Goal: Information Seeking & Learning: Learn about a topic

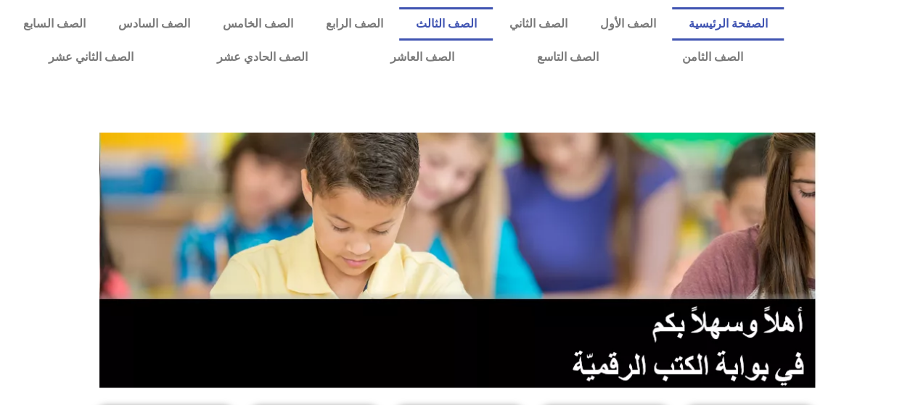
click at [477, 13] on link "الصف الثالث" at bounding box center [446, 23] width 94 height 33
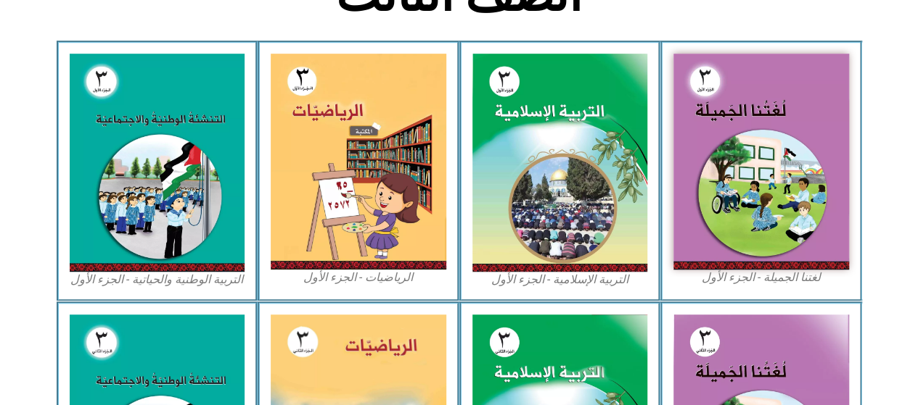
scroll to position [402, 0]
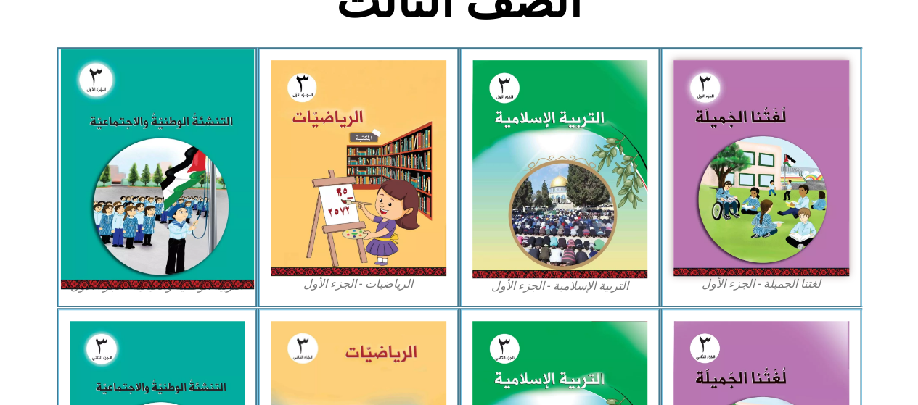
click at [96, 168] on img at bounding box center [156, 169] width 193 height 240
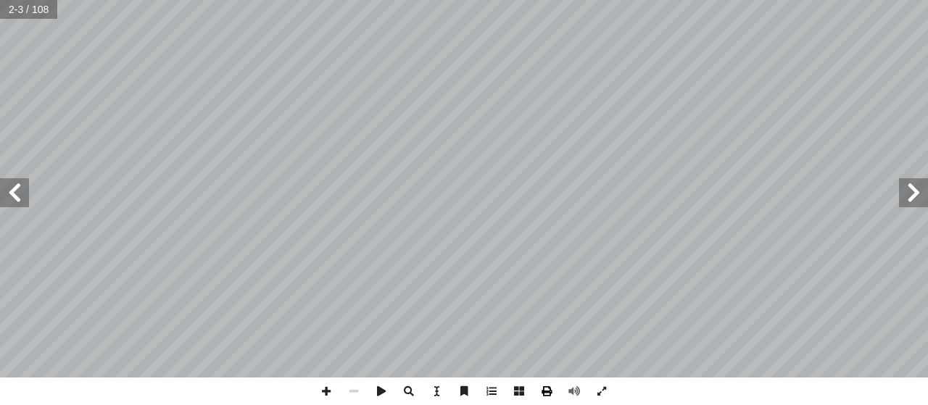
click at [541, 397] on span at bounding box center [547, 392] width 28 height 28
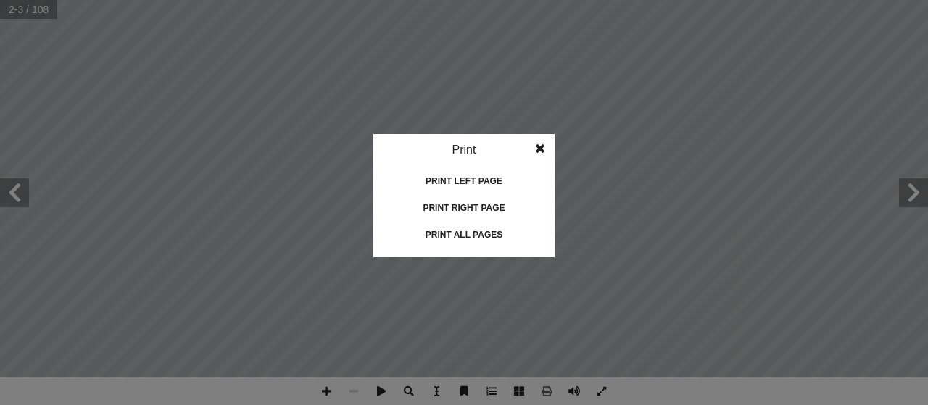
click at [469, 188] on div "Print left page" at bounding box center [464, 181] width 145 height 23
click at [540, 147] on span at bounding box center [540, 148] width 26 height 29
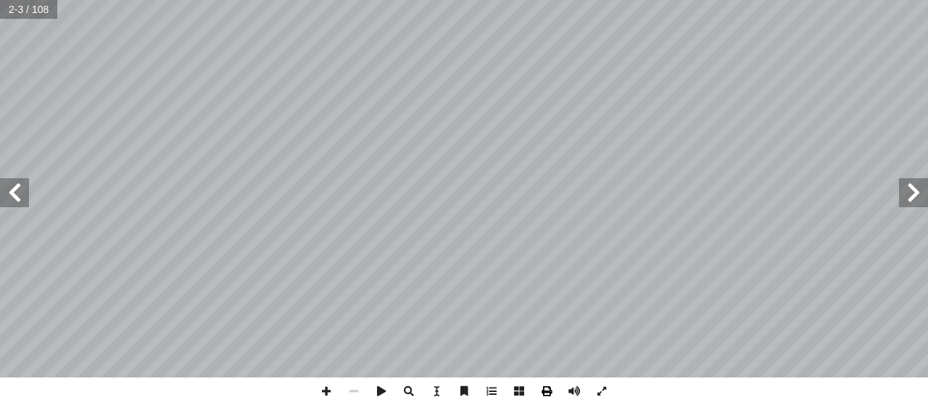
click at [547, 397] on span at bounding box center [547, 392] width 28 height 28
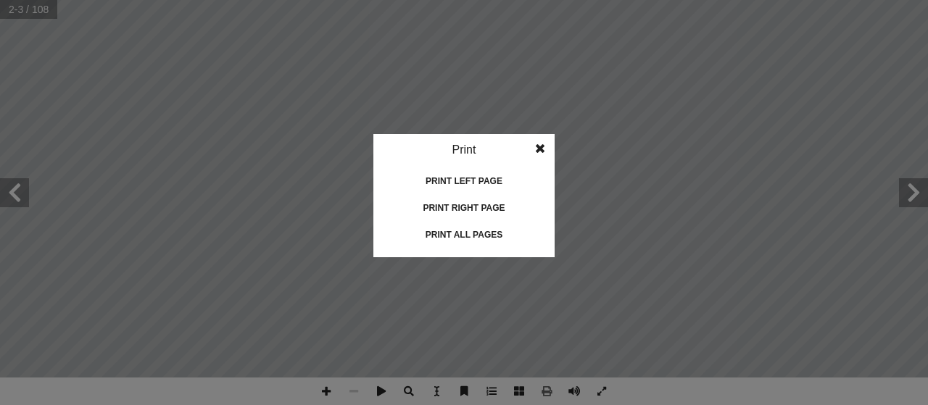
click at [453, 228] on div "Print all pages" at bounding box center [464, 234] width 145 height 23
